Goal: Communication & Community: Share content

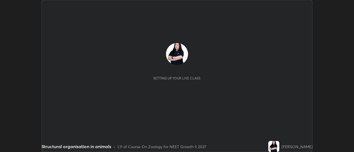
scroll to position [152, 354]
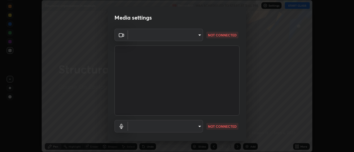
type input "c0318c2169e97be91d29acf291416a88c84fbbb6e6132cf31ff648c8cca26c2a"
type input "communications"
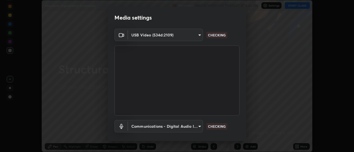
click at [198, 35] on body "Erase all Structural organisation in animals Recording WAS SCHEDULED TO START A…" at bounding box center [177, 76] width 354 height 152
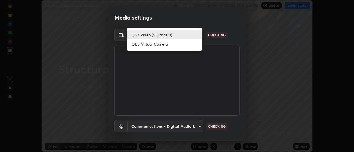
click at [180, 45] on li "OBS Virtual Camera" at bounding box center [164, 44] width 75 height 9
type input "515fa8dc750868be0a3e45a8a70092ebbb24a489711ff7313880db239e39e5e3"
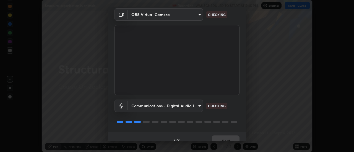
scroll to position [29, 0]
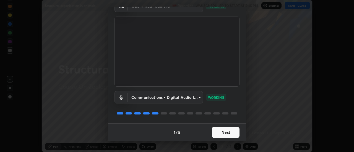
click at [226, 132] on button "Next" at bounding box center [226, 132] width 28 height 11
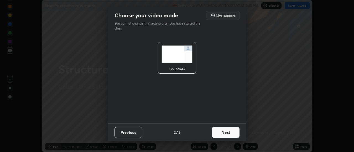
scroll to position [0, 0]
click at [229, 131] on button "Next" at bounding box center [226, 132] width 28 height 11
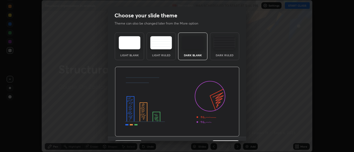
scroll to position [14, 0]
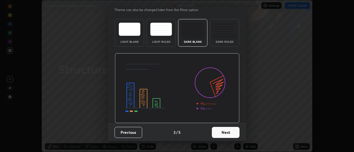
click at [230, 132] on button "Next" at bounding box center [226, 132] width 28 height 11
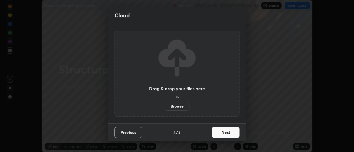
click at [231, 131] on button "Next" at bounding box center [226, 132] width 28 height 11
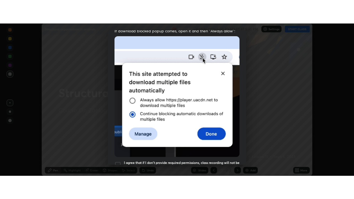
scroll to position [142, 0]
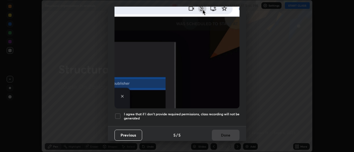
click at [117, 113] on div at bounding box center [117, 116] width 7 height 7
click at [224, 132] on button "Done" at bounding box center [226, 135] width 28 height 11
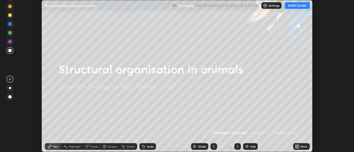
click at [300, 6] on button "START CLASS" at bounding box center [297, 5] width 25 height 7
click at [298, 146] on icon at bounding box center [298, 145] width 1 height 1
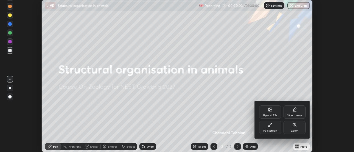
click at [299, 112] on div "Slide theme" at bounding box center [294, 112] width 22 height 13
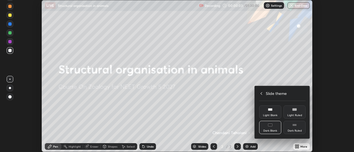
click at [297, 130] on div "Dark Ruled" at bounding box center [295, 131] width 14 height 3
click at [264, 93] on div "Slide theme" at bounding box center [282, 94] width 46 height 6
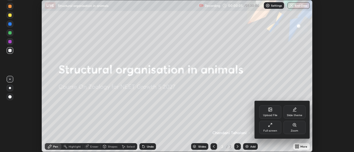
click at [272, 129] on div "Full screen" at bounding box center [270, 127] width 22 height 13
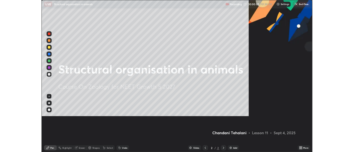
scroll to position [199, 354]
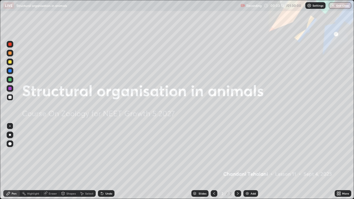
click at [251, 152] on div "Add" at bounding box center [253, 193] width 5 height 3
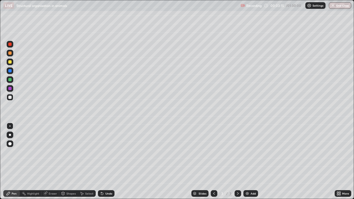
click at [10, 80] on div at bounding box center [9, 79] width 3 height 3
click at [11, 136] on div at bounding box center [10, 135] width 7 height 7
click at [10, 61] on div at bounding box center [9, 61] width 3 height 3
click at [9, 60] on div at bounding box center [9, 61] width 3 height 3
click at [11, 98] on div at bounding box center [9, 97] width 3 height 3
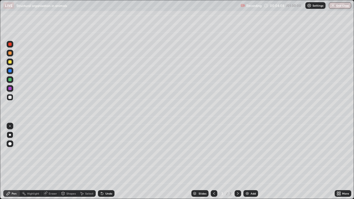
click at [11, 98] on div at bounding box center [9, 97] width 3 height 3
click at [107, 152] on div "Undo" at bounding box center [108, 193] width 7 height 3
click at [10, 62] on div at bounding box center [9, 61] width 3 height 3
click at [12, 99] on div at bounding box center [10, 97] width 7 height 7
click at [11, 53] on div at bounding box center [9, 52] width 3 height 3
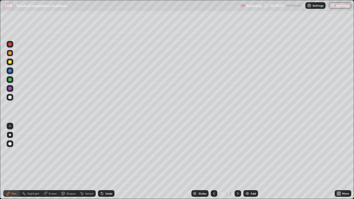
click at [11, 98] on div at bounding box center [9, 97] width 3 height 3
click at [12, 97] on div at bounding box center [10, 97] width 7 height 7
click at [127, 152] on div "Slides 3 / 3 Add" at bounding box center [224, 193] width 220 height 11
click at [246, 152] on img at bounding box center [247, 193] width 4 height 4
click at [12, 97] on div at bounding box center [10, 97] width 7 height 7
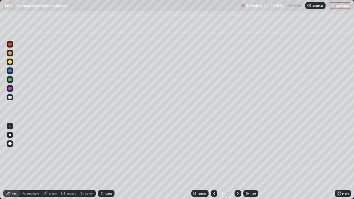
click at [15, 152] on div "Pen" at bounding box center [14, 193] width 5 height 3
click at [106, 152] on div "Undo" at bounding box center [108, 193] width 7 height 3
click at [109, 152] on div "Undo" at bounding box center [106, 193] width 17 height 7
click at [104, 152] on div "Undo" at bounding box center [106, 193] width 17 height 7
click at [100, 152] on div "Undo" at bounding box center [105, 193] width 19 height 11
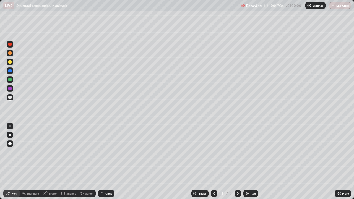
click at [101, 152] on div "Undo" at bounding box center [105, 193] width 19 height 11
click at [100, 152] on div "Undo" at bounding box center [106, 193] width 17 height 7
click at [100, 152] on icon at bounding box center [102, 193] width 4 height 4
click at [101, 152] on icon at bounding box center [102, 194] width 2 height 2
click at [103, 152] on icon at bounding box center [102, 193] width 4 height 4
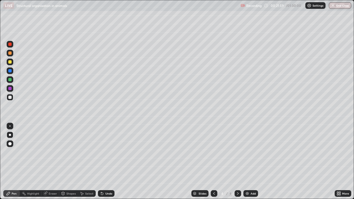
click at [9, 63] on div at bounding box center [9, 61] width 3 height 3
click at [10, 62] on div at bounding box center [9, 61] width 3 height 3
click at [9, 97] on div at bounding box center [9, 97] width 3 height 3
click at [10, 97] on div at bounding box center [9, 97] width 3 height 3
click at [105, 152] on div "Undo" at bounding box center [108, 193] width 7 height 3
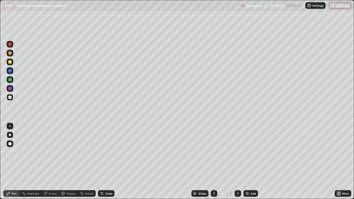
click at [11, 98] on div at bounding box center [9, 97] width 3 height 3
click at [8, 63] on div at bounding box center [9, 61] width 3 height 3
click at [105, 152] on div "Undo" at bounding box center [108, 193] width 7 height 3
click at [7, 97] on div at bounding box center [10, 97] width 7 height 7
click at [10, 80] on div at bounding box center [9, 79] width 3 height 3
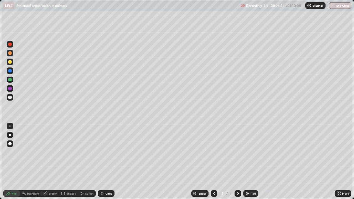
click at [9, 81] on div at bounding box center [9, 79] width 3 height 3
click at [247, 152] on img at bounding box center [247, 193] width 4 height 4
click at [10, 98] on div at bounding box center [9, 97] width 3 height 3
click at [9, 55] on div at bounding box center [10, 53] width 7 height 7
click at [7, 55] on div at bounding box center [10, 53] width 7 height 7
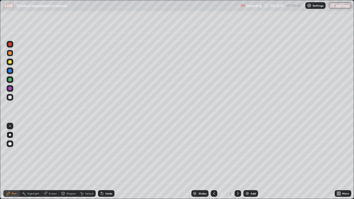
click at [109, 152] on div "Undo" at bounding box center [108, 193] width 7 height 3
click at [107, 152] on div "Undo" at bounding box center [108, 193] width 7 height 3
click at [10, 62] on div at bounding box center [9, 61] width 3 height 3
click at [10, 54] on div at bounding box center [9, 52] width 3 height 3
click at [11, 98] on div at bounding box center [9, 97] width 3 height 3
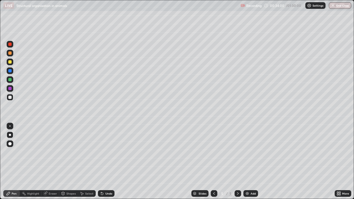
click at [9, 53] on div at bounding box center [9, 52] width 3 height 3
click at [10, 98] on div at bounding box center [9, 97] width 3 height 3
click at [9, 98] on div at bounding box center [9, 97] width 3 height 3
click at [10, 79] on div at bounding box center [9, 79] width 3 height 3
click at [12, 98] on div at bounding box center [10, 97] width 7 height 7
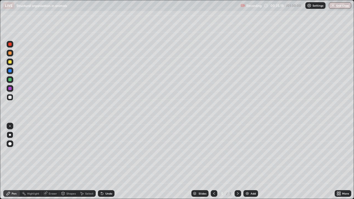
click at [10, 61] on div at bounding box center [9, 61] width 3 height 3
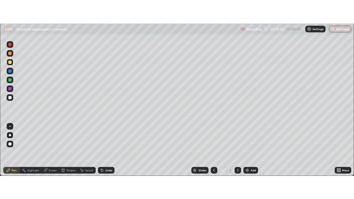
scroll to position [27502, 27301]
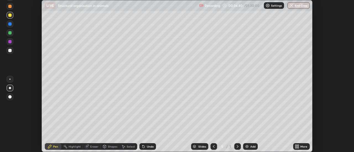
click at [296, 147] on icon at bounding box center [295, 147] width 1 height 1
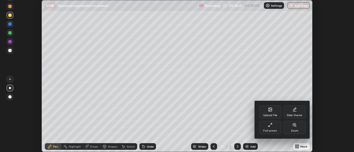
click at [272, 132] on div "Full screen" at bounding box center [270, 131] width 14 height 3
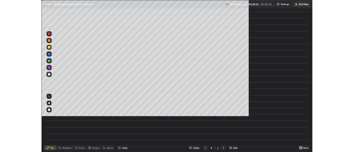
scroll to position [199, 354]
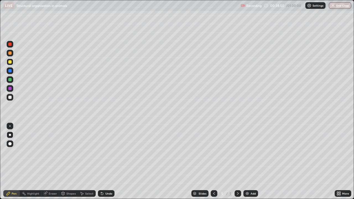
click at [247, 152] on img at bounding box center [247, 193] width 4 height 4
click at [9, 136] on div at bounding box center [10, 135] width 2 height 2
click at [10, 135] on div at bounding box center [10, 135] width 2 height 2
click at [9, 99] on div at bounding box center [10, 97] width 7 height 7
click at [9, 133] on div at bounding box center [10, 135] width 7 height 7
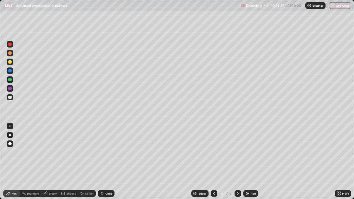
click at [105, 152] on div "Undo" at bounding box center [108, 193] width 7 height 3
click at [106, 152] on div "Undo" at bounding box center [106, 193] width 17 height 7
click at [105, 152] on div "Undo" at bounding box center [106, 193] width 17 height 7
click at [104, 152] on div "Undo" at bounding box center [106, 193] width 17 height 7
click at [106, 152] on div "Undo" at bounding box center [106, 193] width 17 height 7
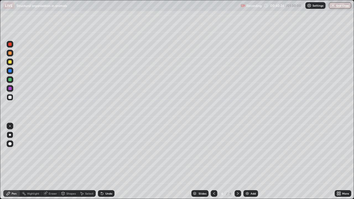
click at [107, 152] on div "Undo" at bounding box center [108, 193] width 7 height 3
click at [106, 152] on div "Undo" at bounding box center [108, 193] width 7 height 3
click at [11, 97] on div at bounding box center [9, 97] width 3 height 3
click at [10, 135] on div at bounding box center [10, 135] width 2 height 2
click at [8, 136] on div at bounding box center [10, 135] width 7 height 7
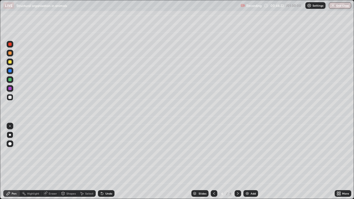
click at [8, 86] on div at bounding box center [10, 88] width 7 height 7
click at [8, 88] on div at bounding box center [9, 88] width 3 height 3
click at [109, 152] on div "Undo" at bounding box center [108, 193] width 7 height 3
click at [105, 152] on div "Undo" at bounding box center [108, 193] width 7 height 3
click at [10, 97] on div at bounding box center [9, 97] width 3 height 3
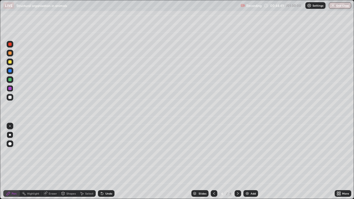
click at [8, 97] on div at bounding box center [10, 97] width 7 height 7
click at [106, 152] on div "Undo" at bounding box center [108, 193] width 7 height 3
click at [107, 152] on div "Undo" at bounding box center [108, 193] width 7 height 3
click at [106, 152] on div "Undo" at bounding box center [108, 193] width 7 height 3
click at [245, 152] on div "Add" at bounding box center [250, 193] width 15 height 7
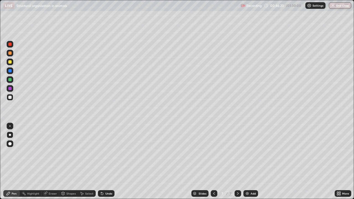
click at [10, 89] on div at bounding box center [9, 88] width 3 height 3
click at [10, 98] on div at bounding box center [9, 97] width 3 height 3
click at [10, 97] on div at bounding box center [9, 97] width 3 height 3
click at [10, 98] on div at bounding box center [9, 97] width 3 height 3
click at [9, 81] on div at bounding box center [9, 79] width 3 height 3
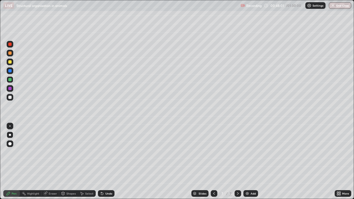
click at [108, 152] on div "Undo" at bounding box center [108, 193] width 7 height 3
click at [109, 152] on div "Undo" at bounding box center [106, 193] width 17 height 7
click at [106, 152] on div "Undo" at bounding box center [106, 193] width 17 height 7
click at [106, 152] on div "Undo" at bounding box center [108, 193] width 7 height 3
click at [113, 152] on div "Undo" at bounding box center [106, 193] width 17 height 7
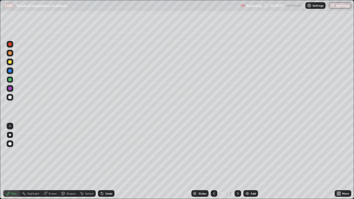
click at [50, 152] on div "Eraser" at bounding box center [50, 193] width 18 height 7
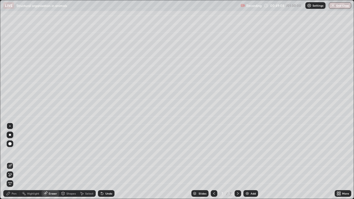
click at [48, 152] on div "Eraser" at bounding box center [50, 193] width 18 height 7
click at [11, 152] on div "Pen" at bounding box center [11, 193] width 17 height 7
click at [12, 152] on div "Pen" at bounding box center [14, 193] width 5 height 3
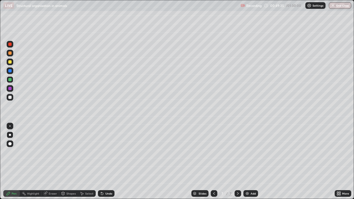
click at [109, 152] on div "Undo" at bounding box center [108, 193] width 7 height 3
click at [108, 152] on div "Undo" at bounding box center [108, 193] width 7 height 3
click at [107, 152] on div "Undo" at bounding box center [108, 193] width 7 height 3
click at [106, 152] on div "Undo" at bounding box center [108, 193] width 7 height 3
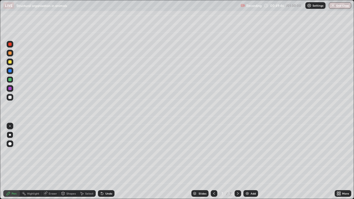
click at [46, 152] on icon at bounding box center [45, 193] width 3 height 3
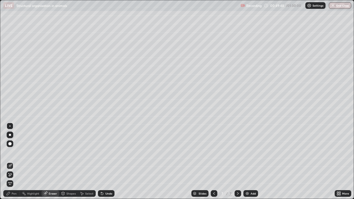
click at [11, 152] on icon at bounding box center [8, 193] width 4 height 4
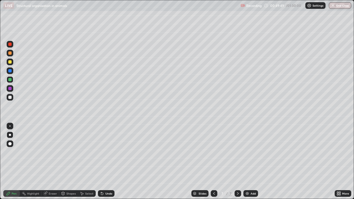
click at [11, 152] on div "Pen" at bounding box center [11, 193] width 17 height 7
click at [106, 152] on div "Undo" at bounding box center [106, 193] width 17 height 7
click at [10, 98] on div at bounding box center [9, 97] width 3 height 3
click at [7, 62] on div at bounding box center [10, 62] width 7 height 7
click at [10, 98] on div at bounding box center [9, 97] width 3 height 3
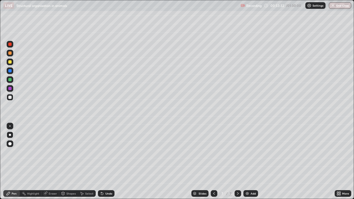
click at [9, 54] on div at bounding box center [9, 52] width 3 height 3
click at [12, 62] on div at bounding box center [10, 62] width 7 height 7
click at [10, 62] on div at bounding box center [9, 61] width 3 height 3
click at [8, 100] on div at bounding box center [10, 97] width 7 height 7
click at [9, 97] on div at bounding box center [9, 97] width 3 height 3
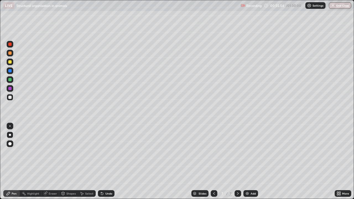
click at [15, 152] on div "Pen" at bounding box center [14, 193] width 5 height 3
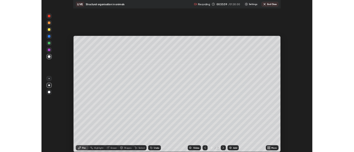
scroll to position [27502, 27301]
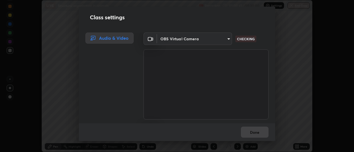
click at [227, 39] on body "Erase all LIVE Structural organisation in animals Recording 01:00:41 / 01:30:00…" at bounding box center [177, 76] width 354 height 152
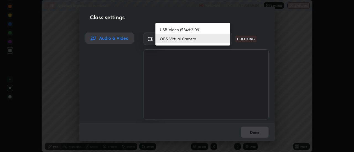
click at [247, 70] on div at bounding box center [177, 76] width 354 height 152
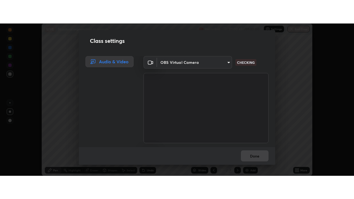
scroll to position [35, 0]
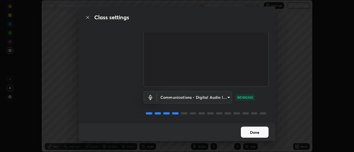
click at [257, 131] on button "Done" at bounding box center [255, 132] width 28 height 11
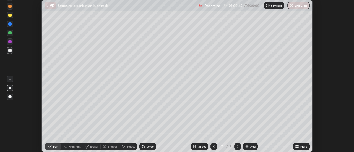
click at [298, 147] on icon at bounding box center [297, 147] width 4 height 4
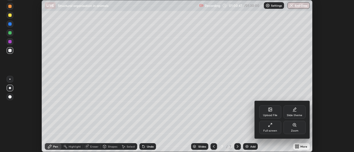
click at [295, 114] on div "Slide theme" at bounding box center [294, 115] width 15 height 3
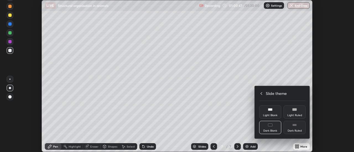
click at [293, 119] on div "Light Ruled" at bounding box center [294, 112] width 22 height 13
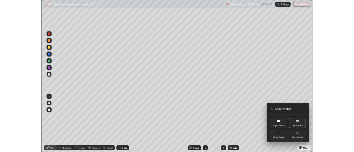
scroll to position [199, 354]
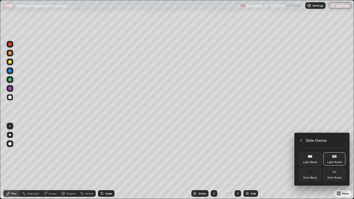
click at [333, 152] on icon at bounding box center [334, 172] width 4 height 4
click at [301, 141] on icon at bounding box center [301, 140] width 2 height 3
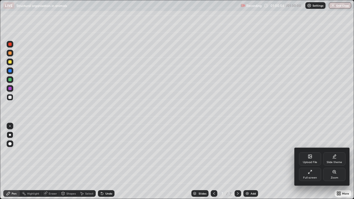
click at [220, 124] on div at bounding box center [177, 99] width 354 height 199
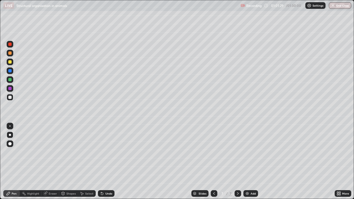
click at [109, 152] on div "Undo" at bounding box center [108, 193] width 7 height 3
click at [11, 90] on div at bounding box center [9, 88] width 3 height 3
click at [11, 89] on div at bounding box center [9, 88] width 3 height 3
click at [11, 99] on div at bounding box center [10, 97] width 7 height 7
click at [9, 97] on div at bounding box center [9, 97] width 3 height 3
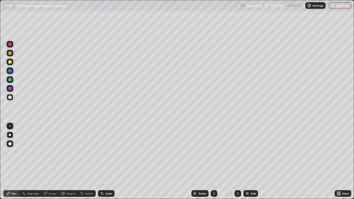
click at [9, 98] on div at bounding box center [9, 97] width 3 height 3
click at [10, 97] on div at bounding box center [9, 97] width 3 height 3
click at [8, 95] on div at bounding box center [10, 97] width 7 height 7
click at [108, 152] on div "Undo" at bounding box center [108, 193] width 7 height 3
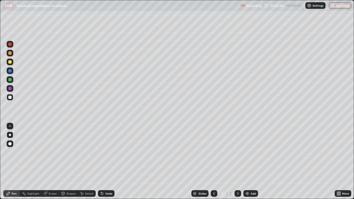
click at [9, 97] on div at bounding box center [9, 97] width 3 height 3
click at [9, 79] on div at bounding box center [9, 79] width 3 height 3
click at [249, 152] on div "Add" at bounding box center [250, 193] width 15 height 7
click at [6, 96] on div at bounding box center [10, 97] width 9 height 9
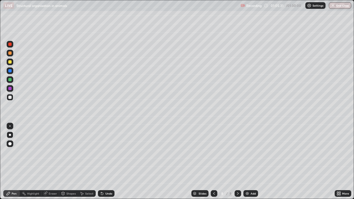
click at [10, 98] on div at bounding box center [9, 97] width 3 height 3
click at [8, 96] on div at bounding box center [10, 97] width 7 height 7
click at [8, 97] on div at bounding box center [9, 97] width 3 height 3
click at [8, 98] on div at bounding box center [10, 97] width 7 height 7
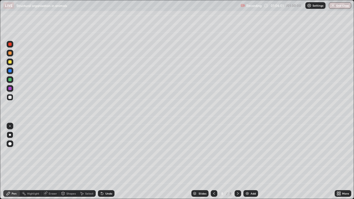
click at [8, 63] on div at bounding box center [10, 62] width 7 height 7
click at [108, 152] on div "Undo" at bounding box center [106, 193] width 17 height 7
click at [9, 98] on div at bounding box center [9, 97] width 3 height 3
click at [101, 152] on icon at bounding box center [101, 192] width 1 height 1
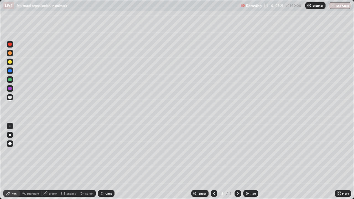
click at [101, 152] on icon at bounding box center [101, 192] width 1 height 1
click at [7, 136] on div at bounding box center [10, 135] width 7 height 7
click at [10, 135] on div at bounding box center [10, 135] width 2 height 2
click at [246, 152] on img at bounding box center [247, 193] width 4 height 4
click at [11, 97] on div at bounding box center [9, 97] width 3 height 3
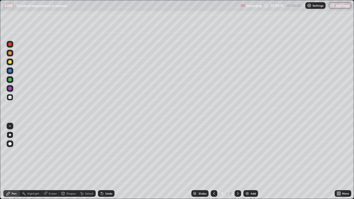
click at [12, 62] on div at bounding box center [10, 62] width 7 height 7
click at [11, 61] on div at bounding box center [9, 61] width 3 height 3
click at [106, 152] on div "Undo" at bounding box center [108, 193] width 7 height 3
click at [10, 79] on div at bounding box center [9, 79] width 3 height 3
click at [10, 80] on div at bounding box center [9, 79] width 3 height 3
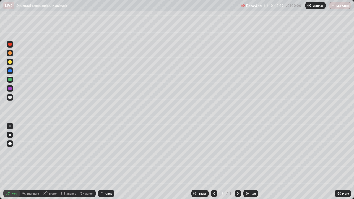
click at [11, 61] on div at bounding box center [9, 61] width 3 height 3
click at [7, 97] on div at bounding box center [10, 97] width 7 height 7
click at [11, 78] on div at bounding box center [9, 79] width 3 height 3
click at [11, 53] on div at bounding box center [9, 52] width 3 height 3
click at [10, 98] on div at bounding box center [9, 97] width 3 height 3
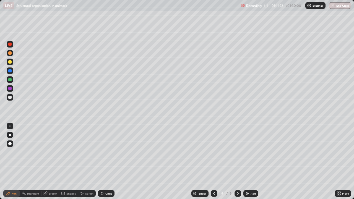
click at [10, 98] on div at bounding box center [9, 97] width 3 height 3
click at [105, 152] on div "Undo" at bounding box center [106, 193] width 17 height 7
click at [247, 152] on img at bounding box center [247, 193] width 4 height 4
click at [11, 62] on div at bounding box center [9, 61] width 3 height 3
click at [9, 97] on div at bounding box center [9, 97] width 3 height 3
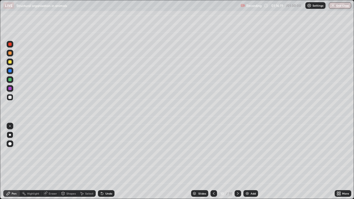
click at [10, 126] on div at bounding box center [9, 126] width 1 height 1
click at [9, 126] on div at bounding box center [9, 126] width 1 height 1
click at [9, 123] on div at bounding box center [10, 126] width 7 height 7
click at [8, 78] on div at bounding box center [10, 79] width 7 height 7
click at [9, 79] on div at bounding box center [9, 79] width 3 height 3
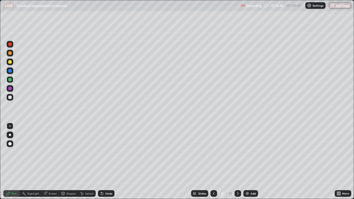
click at [10, 134] on div at bounding box center [10, 135] width 2 height 2
click at [11, 61] on div at bounding box center [9, 61] width 3 height 3
click at [11, 62] on div at bounding box center [9, 61] width 3 height 3
click at [11, 97] on div at bounding box center [9, 97] width 3 height 3
click at [9, 69] on div at bounding box center [9, 70] width 3 height 3
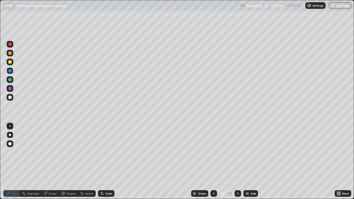
click at [9, 62] on div at bounding box center [9, 61] width 3 height 3
click at [105, 152] on div "Undo" at bounding box center [108, 193] width 7 height 3
click at [104, 152] on div "Undo" at bounding box center [106, 193] width 17 height 7
click at [101, 152] on icon at bounding box center [102, 194] width 2 height 2
click at [9, 54] on div at bounding box center [9, 52] width 3 height 3
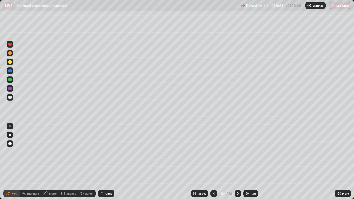
click at [10, 98] on div at bounding box center [9, 97] width 3 height 3
click at [12, 97] on div at bounding box center [10, 97] width 7 height 7
click at [11, 55] on div at bounding box center [10, 53] width 7 height 7
click at [9, 88] on div at bounding box center [9, 88] width 3 height 3
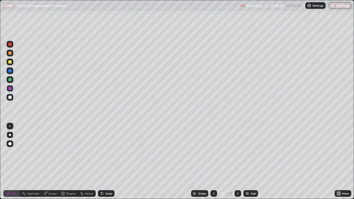
click at [12, 100] on div at bounding box center [10, 97] width 7 height 7
click at [13, 56] on div at bounding box center [10, 53] width 7 height 7
click at [8, 44] on div at bounding box center [10, 44] width 7 height 7
click at [11, 45] on div at bounding box center [9, 44] width 3 height 3
click at [9, 98] on div at bounding box center [9, 97] width 3 height 3
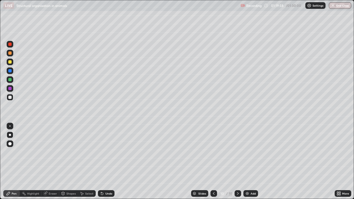
click at [10, 98] on div at bounding box center [9, 97] width 3 height 3
click at [10, 53] on div at bounding box center [9, 52] width 3 height 3
click at [8, 99] on div at bounding box center [10, 97] width 7 height 7
click at [8, 97] on div at bounding box center [9, 97] width 3 height 3
click at [105, 152] on div "Undo" at bounding box center [108, 193] width 7 height 3
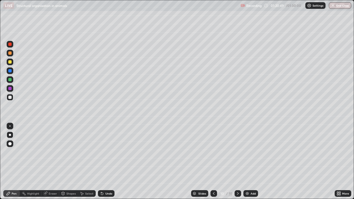
click at [104, 152] on div "Undo" at bounding box center [106, 193] width 17 height 7
click at [103, 152] on icon at bounding box center [102, 193] width 4 height 4
click at [101, 152] on icon at bounding box center [102, 194] width 2 height 2
click at [10, 62] on div at bounding box center [9, 61] width 3 height 3
click at [106, 152] on div "Undo" at bounding box center [106, 193] width 17 height 7
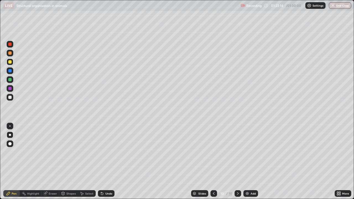
click at [50, 152] on div "Eraser" at bounding box center [53, 193] width 8 height 3
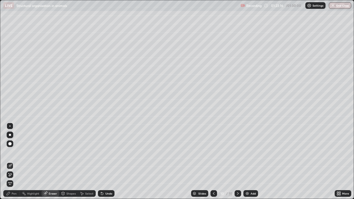
click at [14, 152] on div "Pen" at bounding box center [11, 193] width 17 height 7
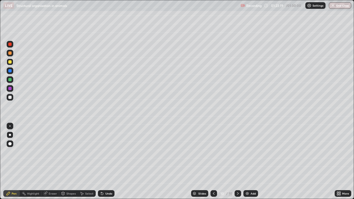
click at [9, 53] on div at bounding box center [9, 52] width 3 height 3
click at [9, 52] on div at bounding box center [9, 52] width 3 height 3
click at [11, 98] on div at bounding box center [9, 97] width 3 height 3
click at [248, 152] on img at bounding box center [247, 193] width 4 height 4
click at [10, 43] on div at bounding box center [9, 44] width 3 height 3
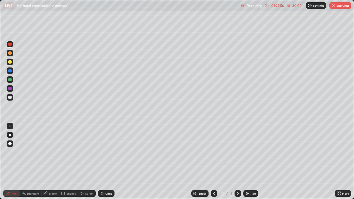
click at [10, 43] on div at bounding box center [9, 44] width 3 height 3
click at [9, 98] on div at bounding box center [9, 97] width 3 height 3
click at [10, 98] on div at bounding box center [9, 97] width 3 height 3
click at [9, 63] on div at bounding box center [9, 61] width 3 height 3
click at [213, 152] on icon at bounding box center [214, 193] width 4 height 4
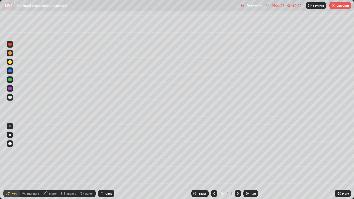
click at [11, 45] on div at bounding box center [9, 44] width 3 height 3
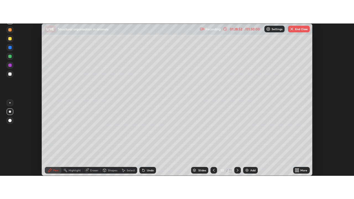
scroll to position [27502, 27301]
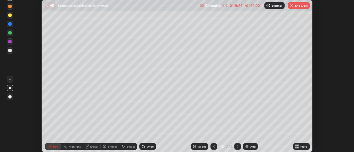
click at [298, 8] on button "End Class" at bounding box center [299, 5] width 22 height 7
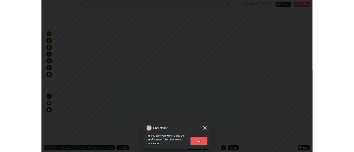
scroll to position [199, 354]
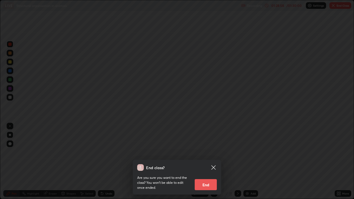
click at [211, 152] on button "End" at bounding box center [206, 184] width 22 height 11
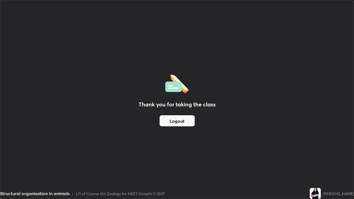
click at [127, 48] on div "Thank you for taking the class Logout" at bounding box center [176, 99] width 353 height 199
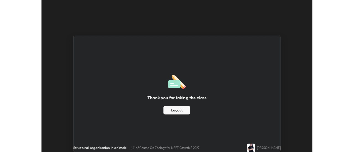
scroll to position [27502, 27301]
